Goal: Task Accomplishment & Management: Use online tool/utility

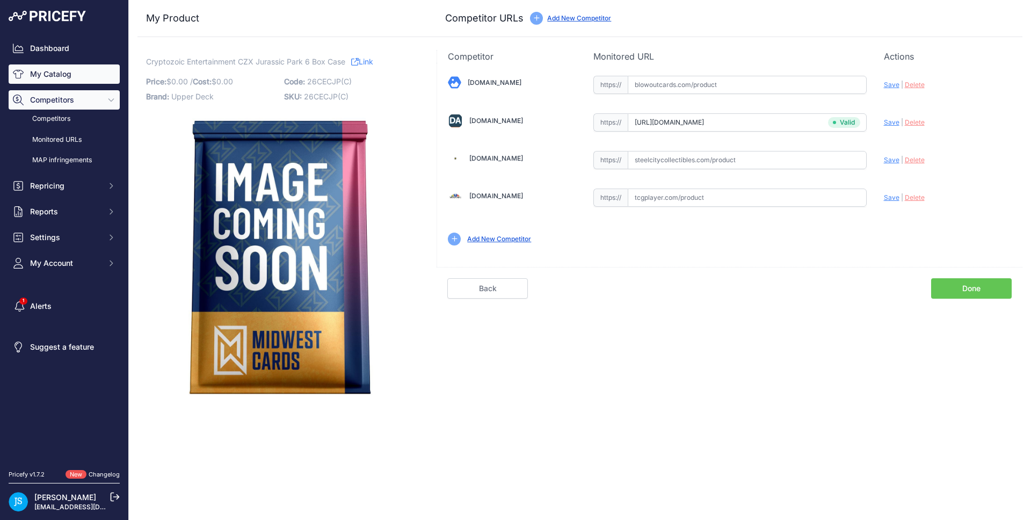
click at [89, 81] on link "My Catalog" at bounding box center [64, 73] width 111 height 19
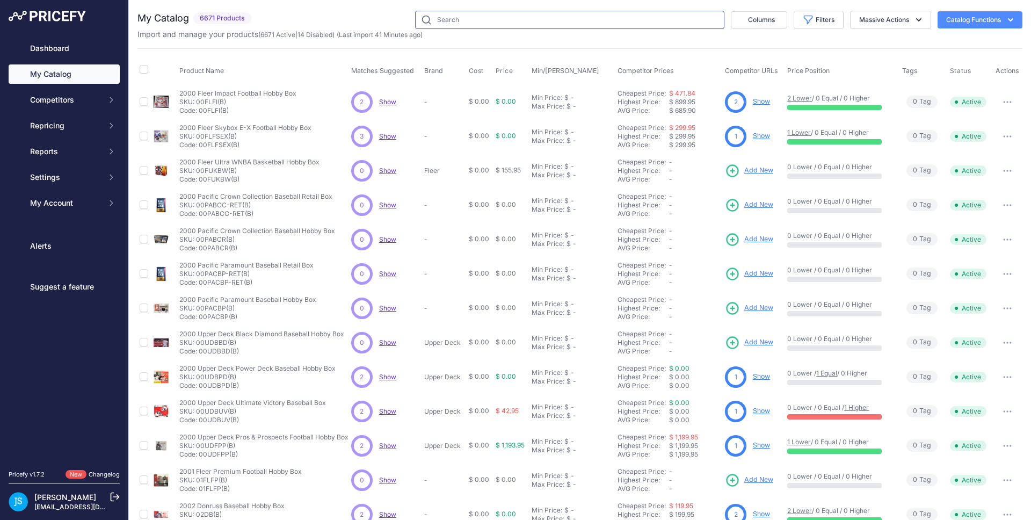
click at [477, 27] on input "text" at bounding box center [569, 20] width 309 height 18
paste input "2022/23 Topps UEFA Club Competitions Stadium Club Chrome Soccer Hobby"
type input "2022/23 Topps UEFA Club Competitions Stadium Club Chrome Soccer Hobby"
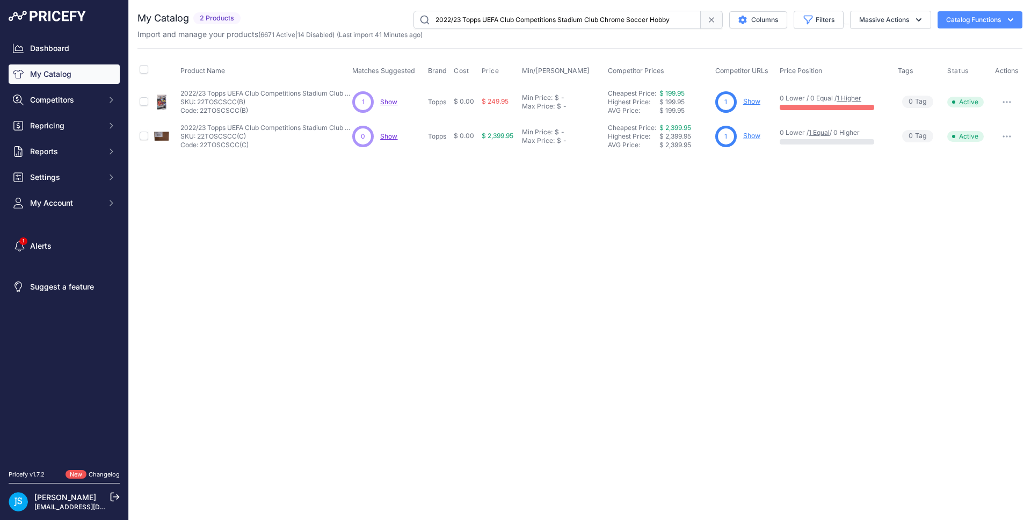
click at [750, 99] on link "Show" at bounding box center [751, 101] width 17 height 8
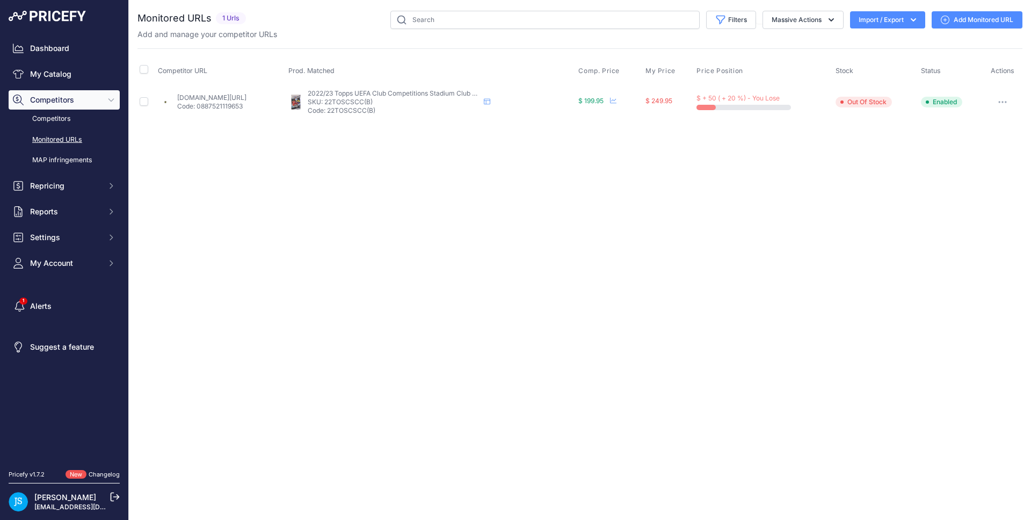
click at [965, 24] on link "Add Monitored URL" at bounding box center [977, 19] width 91 height 17
